Goal: Navigation & Orientation: Understand site structure

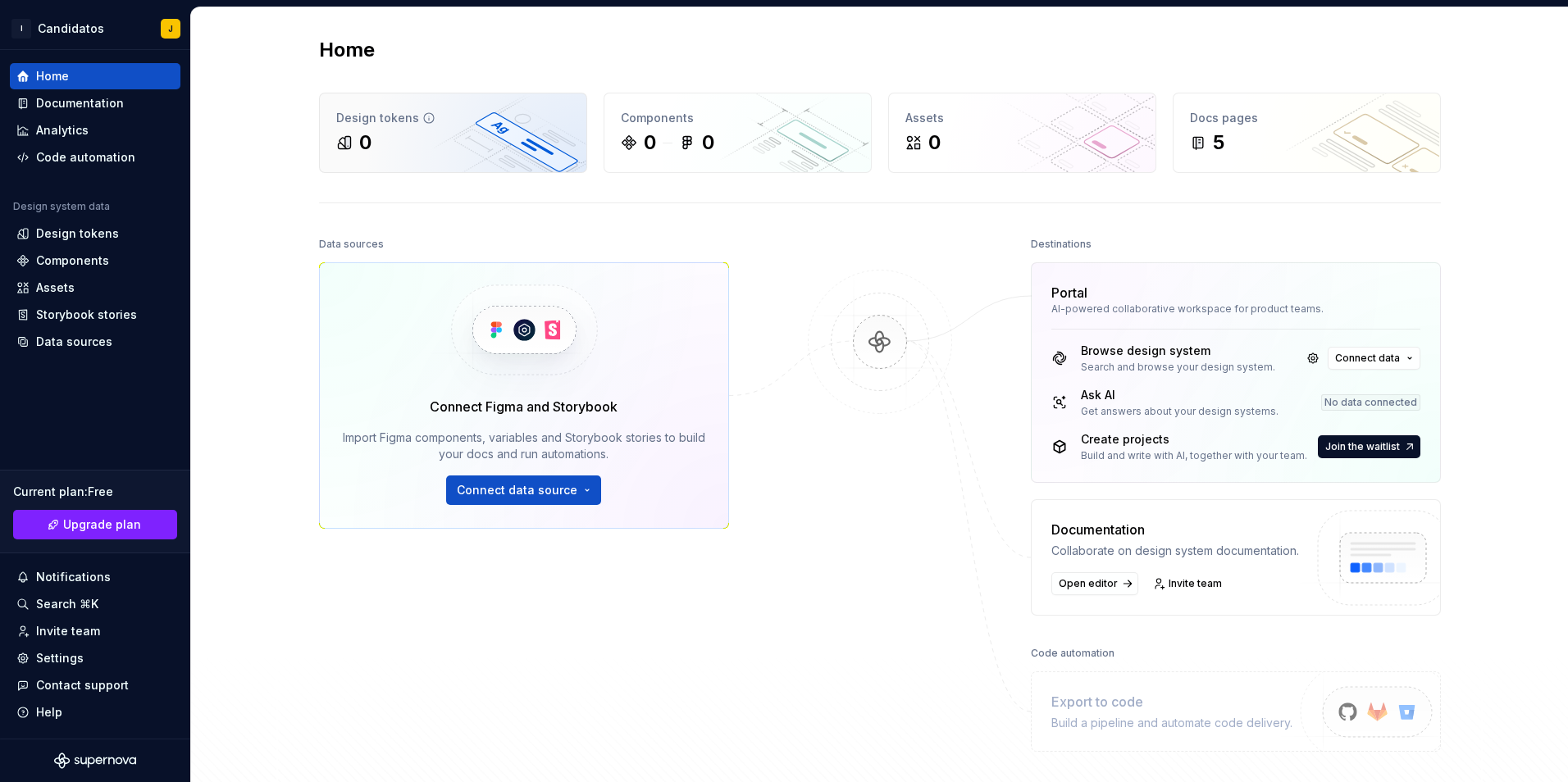
click at [442, 129] on div "0" at bounding box center [452, 142] width 234 height 26
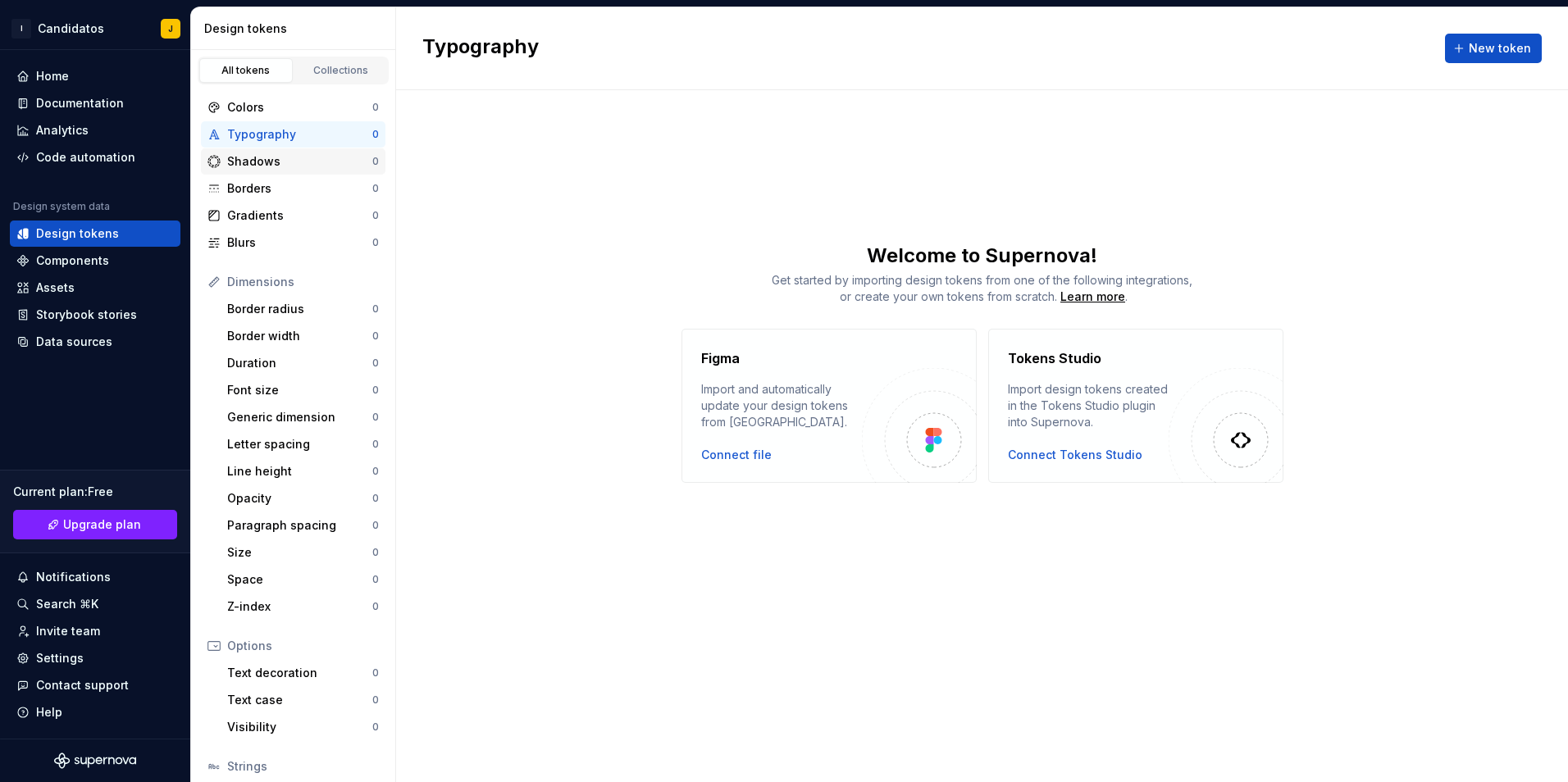
click at [290, 154] on div "Shadows" at bounding box center [300, 161] width 145 height 16
click at [289, 182] on div "Borders" at bounding box center [300, 188] width 145 height 16
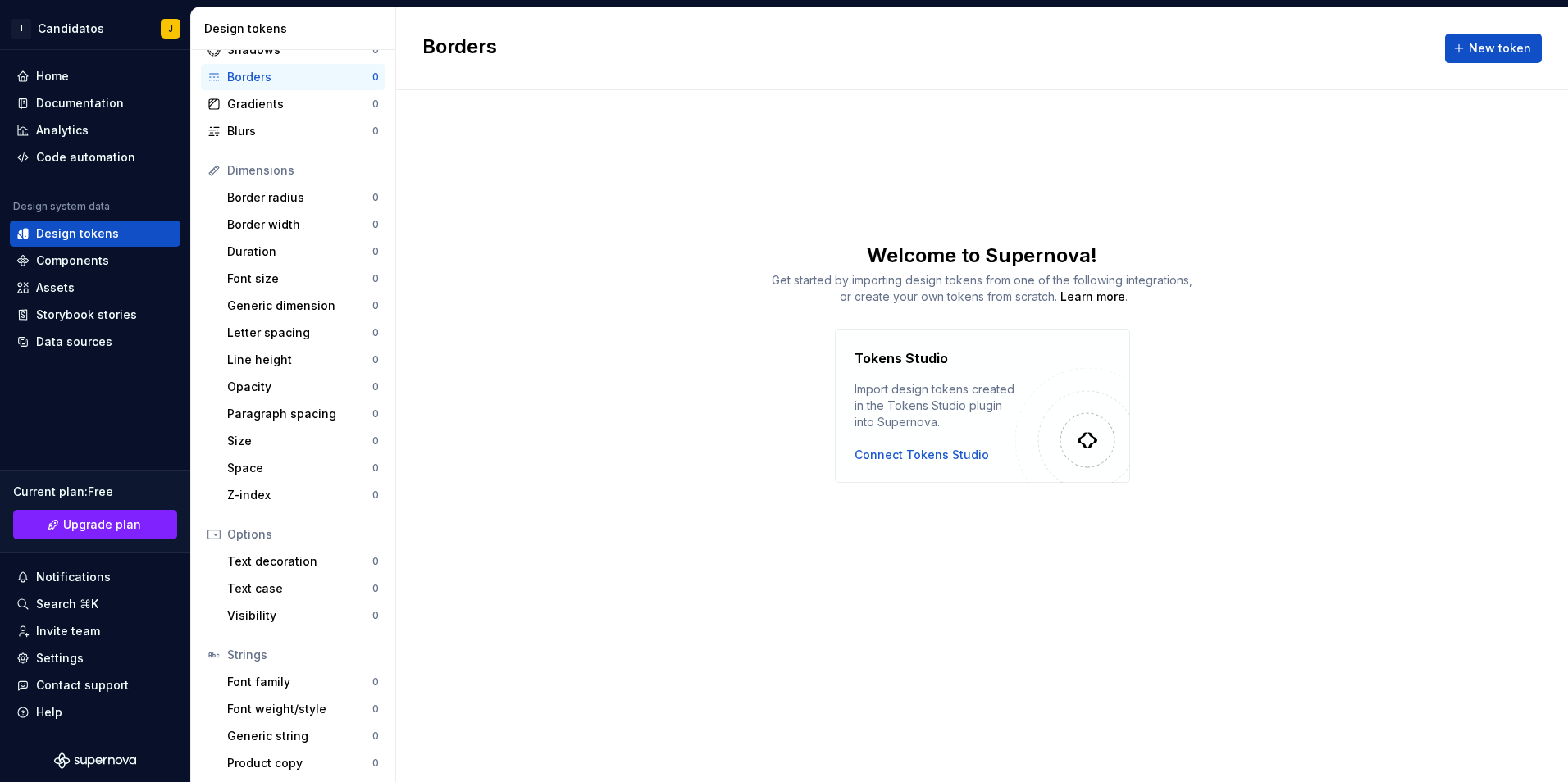
scroll to position [116, 0]
click at [65, 251] on div "Components" at bounding box center [95, 260] width 170 height 26
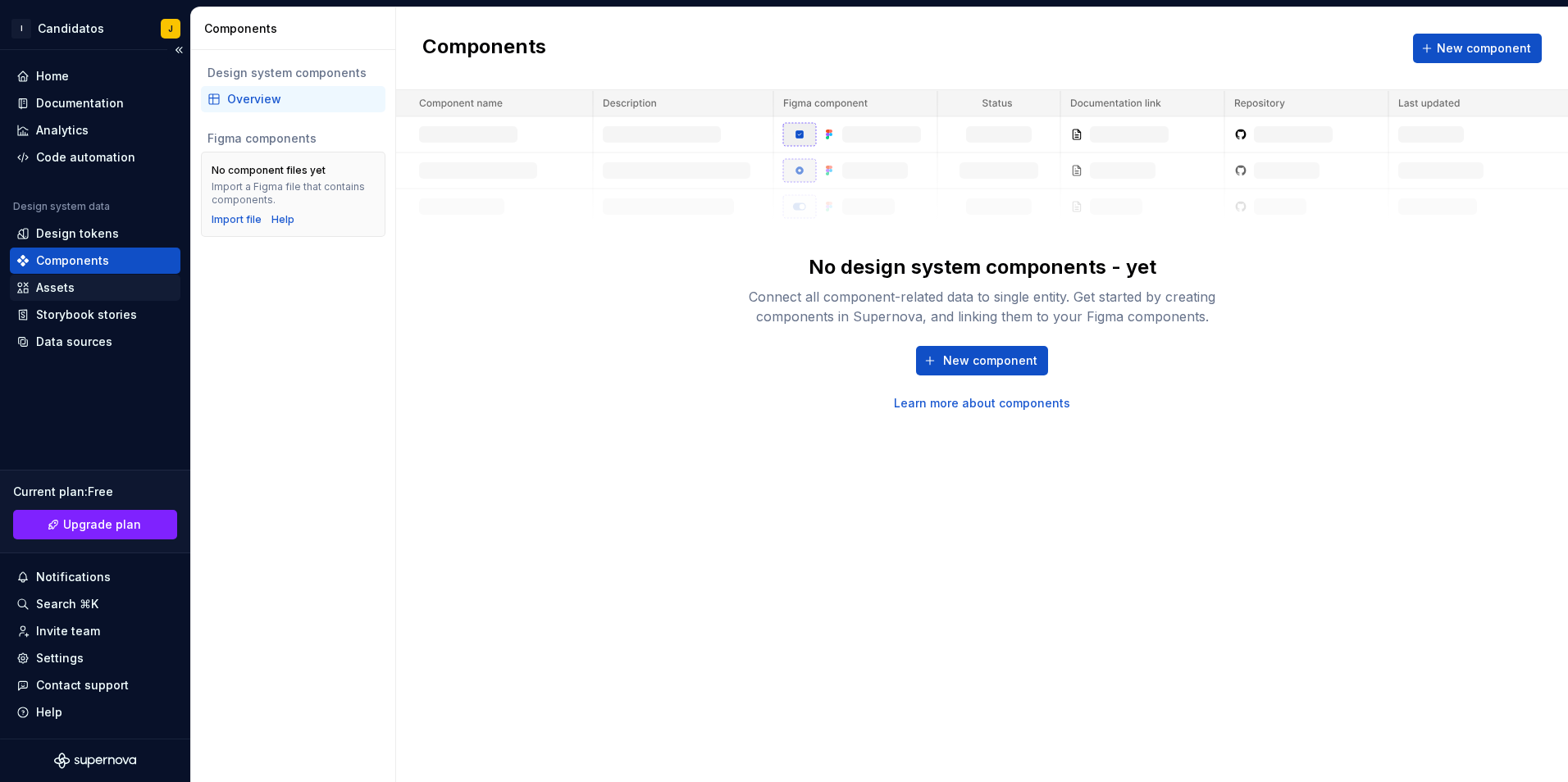
click at [93, 291] on div "Assets" at bounding box center [95, 287] width 158 height 16
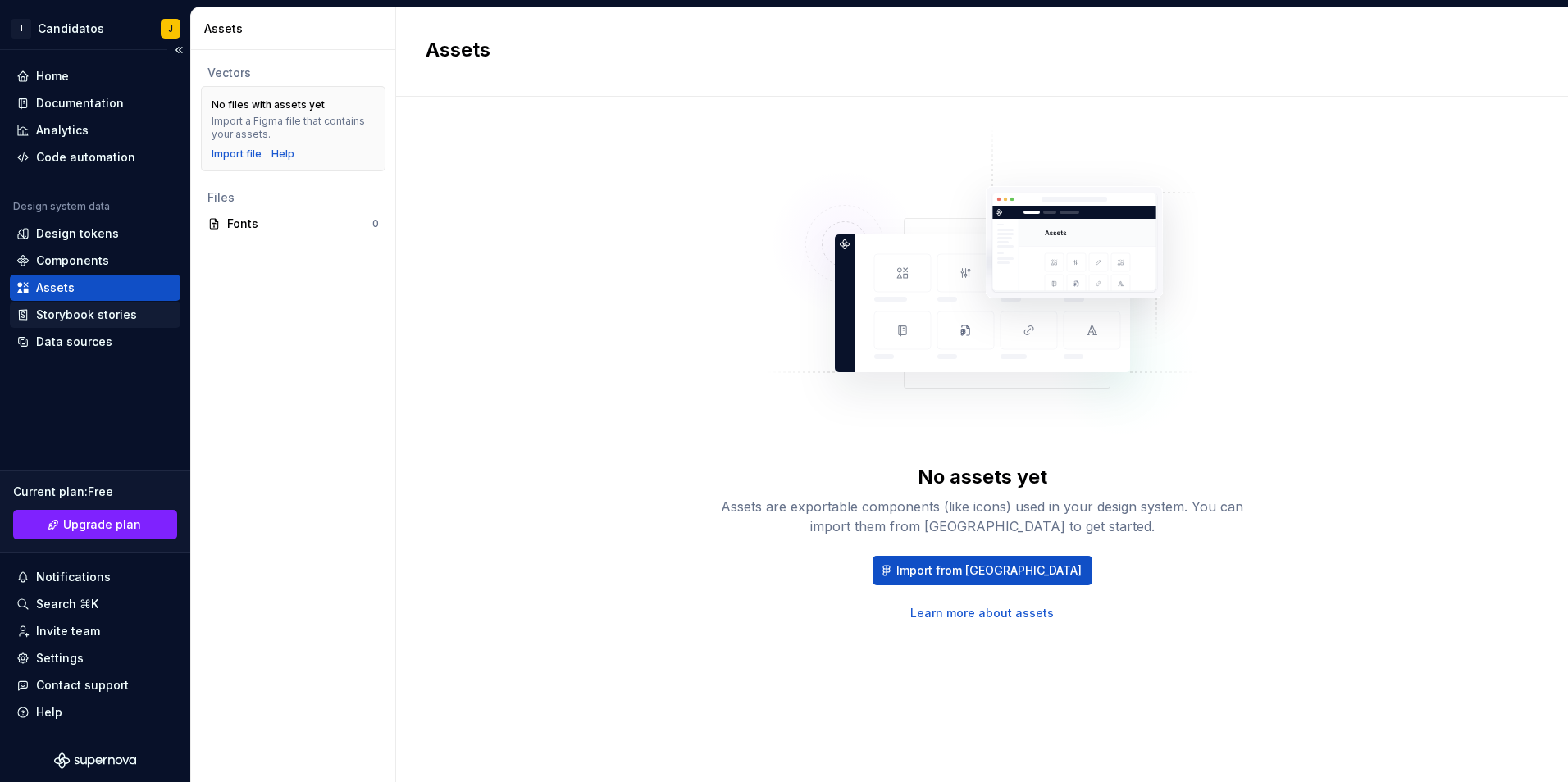
click at [94, 317] on div "Storybook stories" at bounding box center [86, 314] width 100 height 16
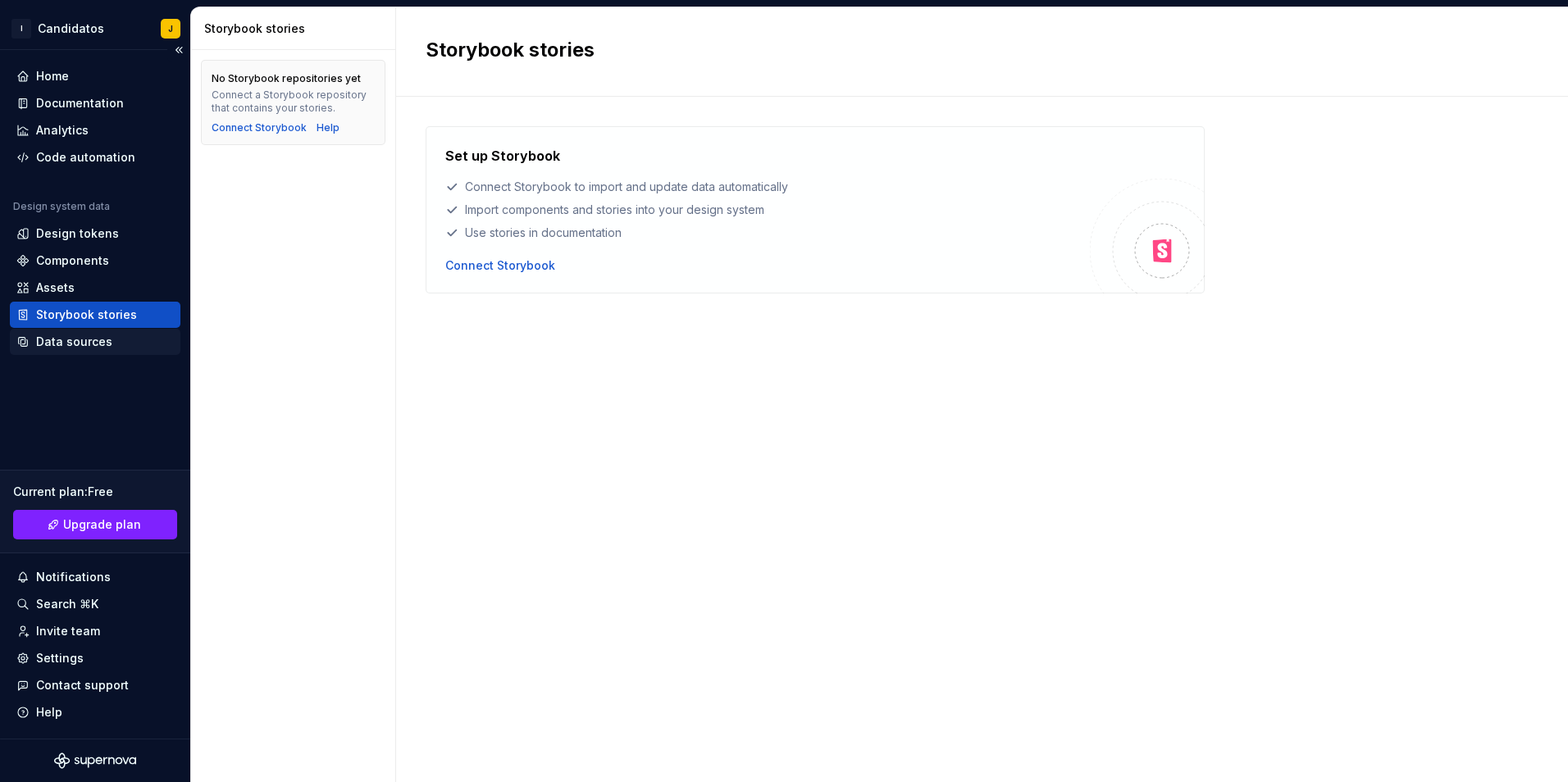
click at [137, 330] on div "Data sources" at bounding box center [95, 342] width 170 height 26
